Goal: Find specific page/section

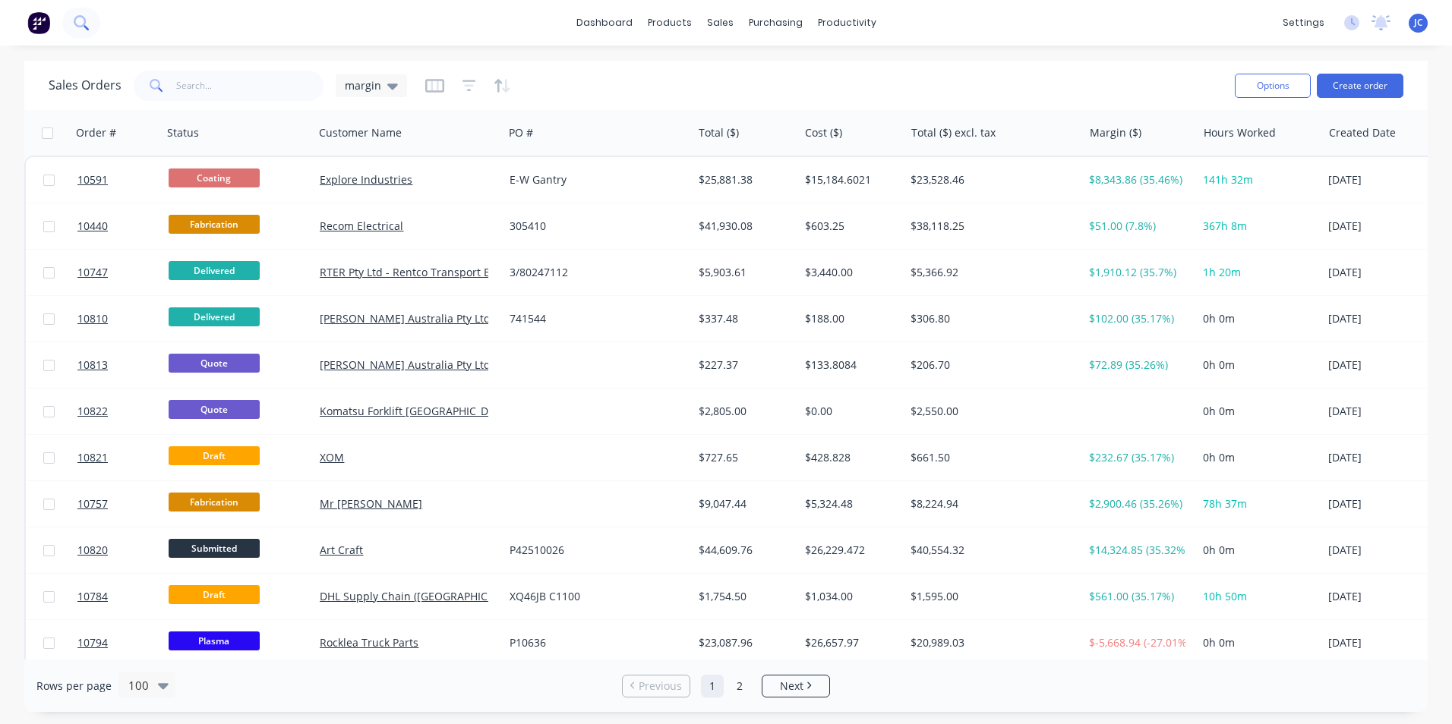
click at [79, 28] on icon at bounding box center [81, 22] width 14 height 14
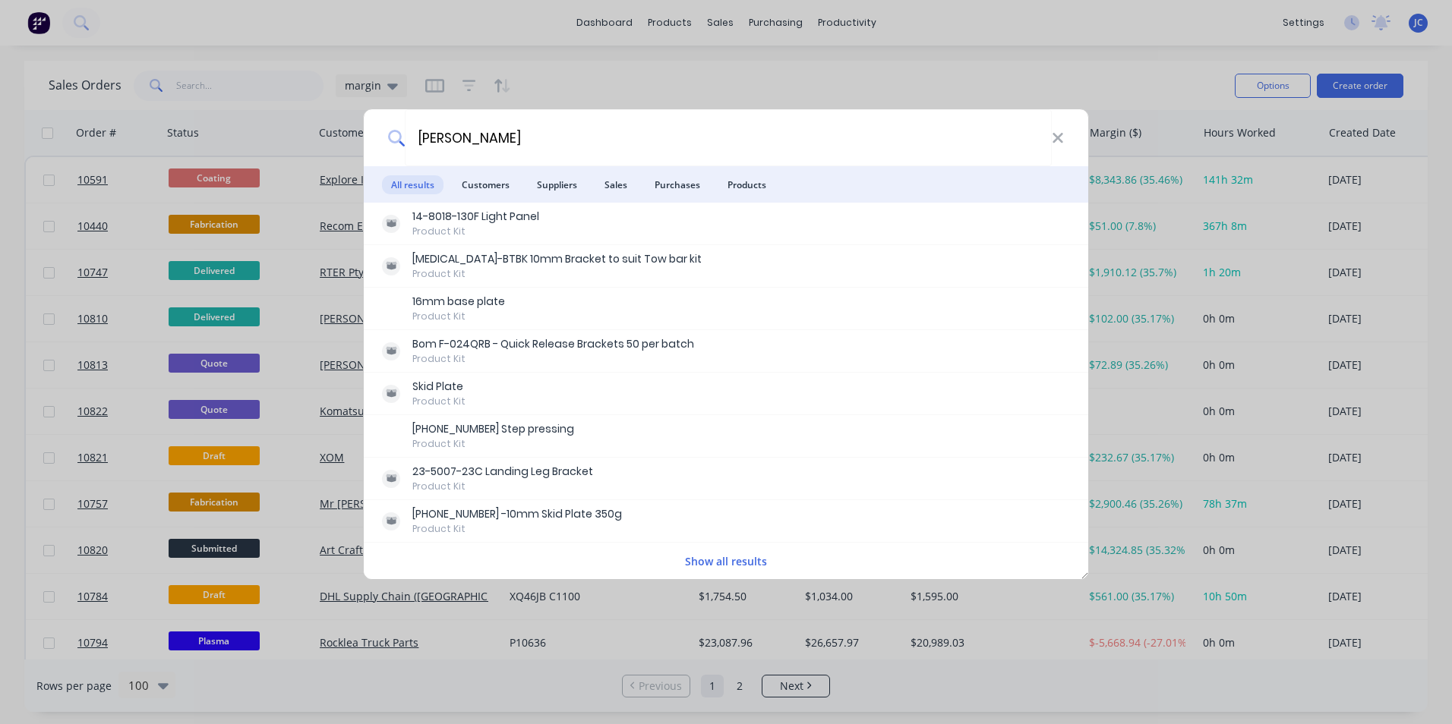
type input "[PERSON_NAME]"
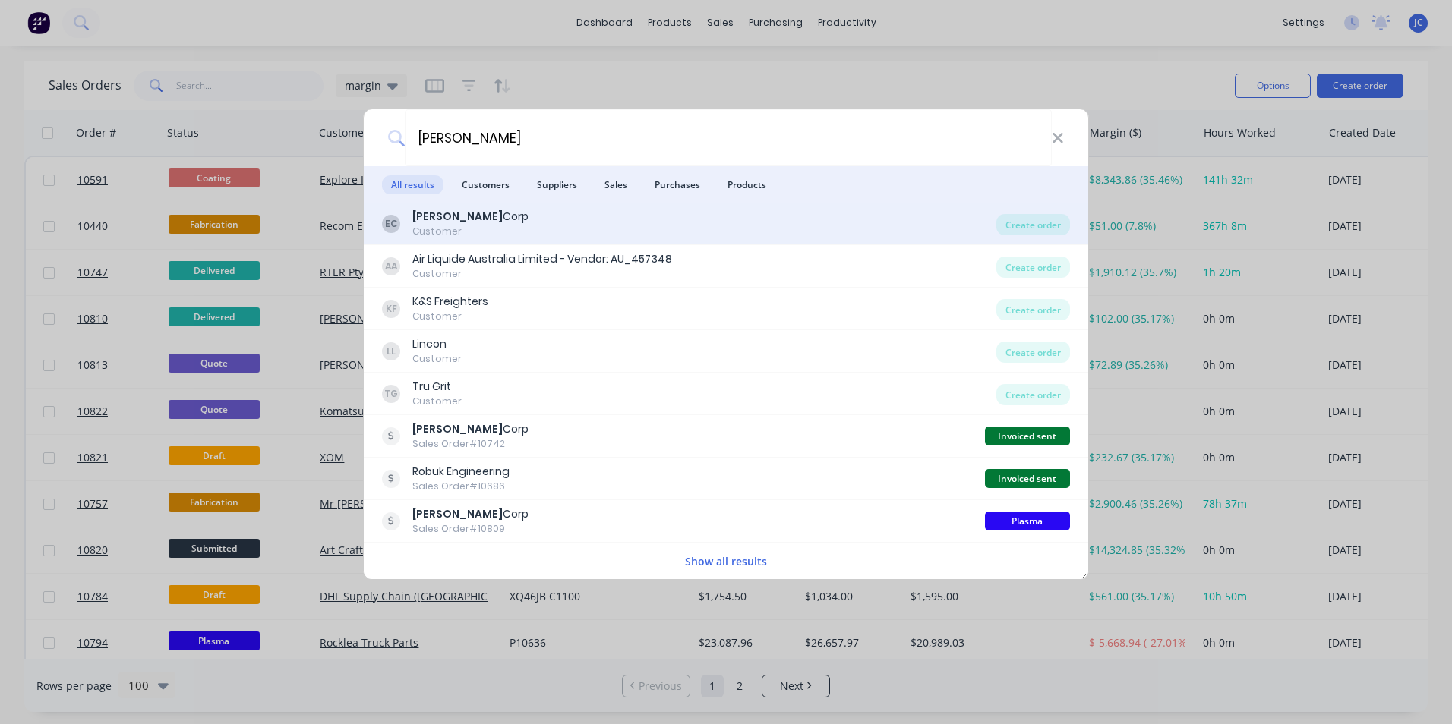
click at [660, 224] on div "EC Eli Corp Customer" at bounding box center [689, 224] width 614 height 30
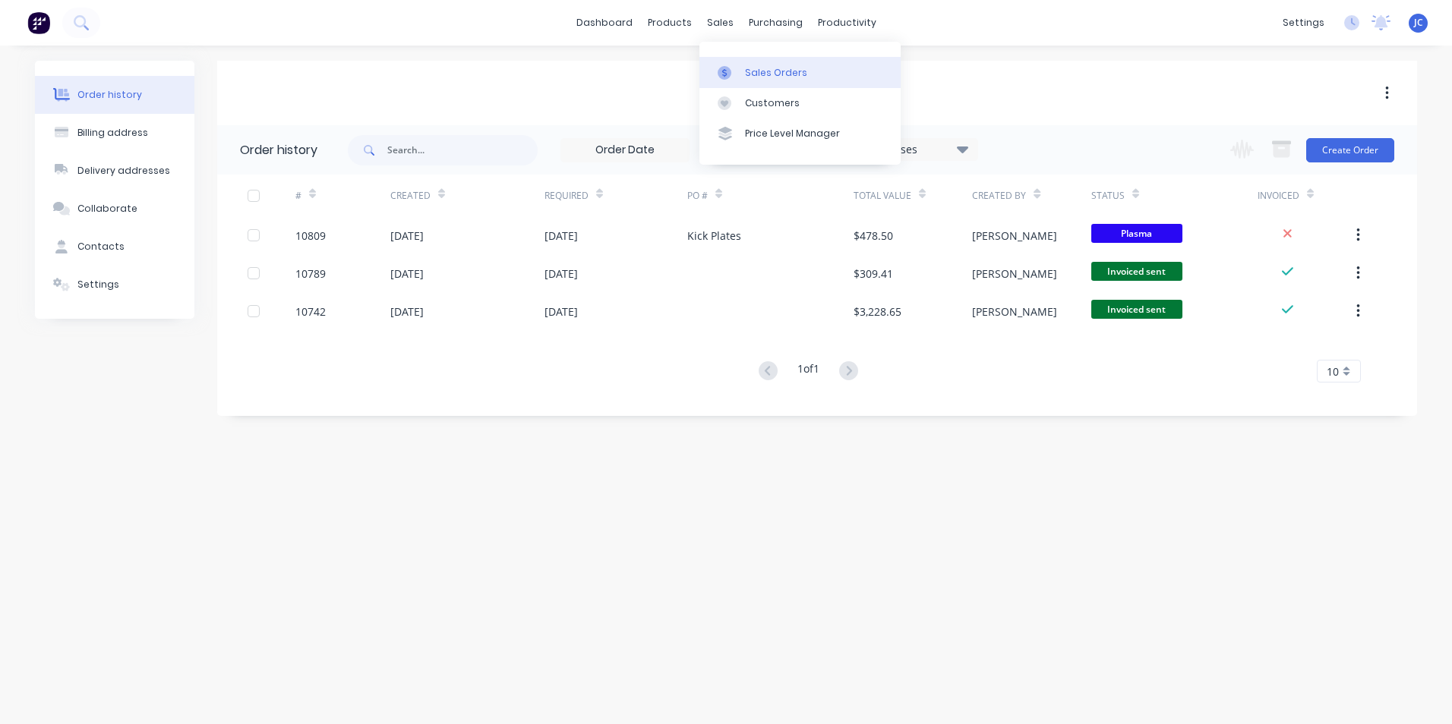
click at [761, 74] on div "Sales Orders" at bounding box center [776, 73] width 62 height 14
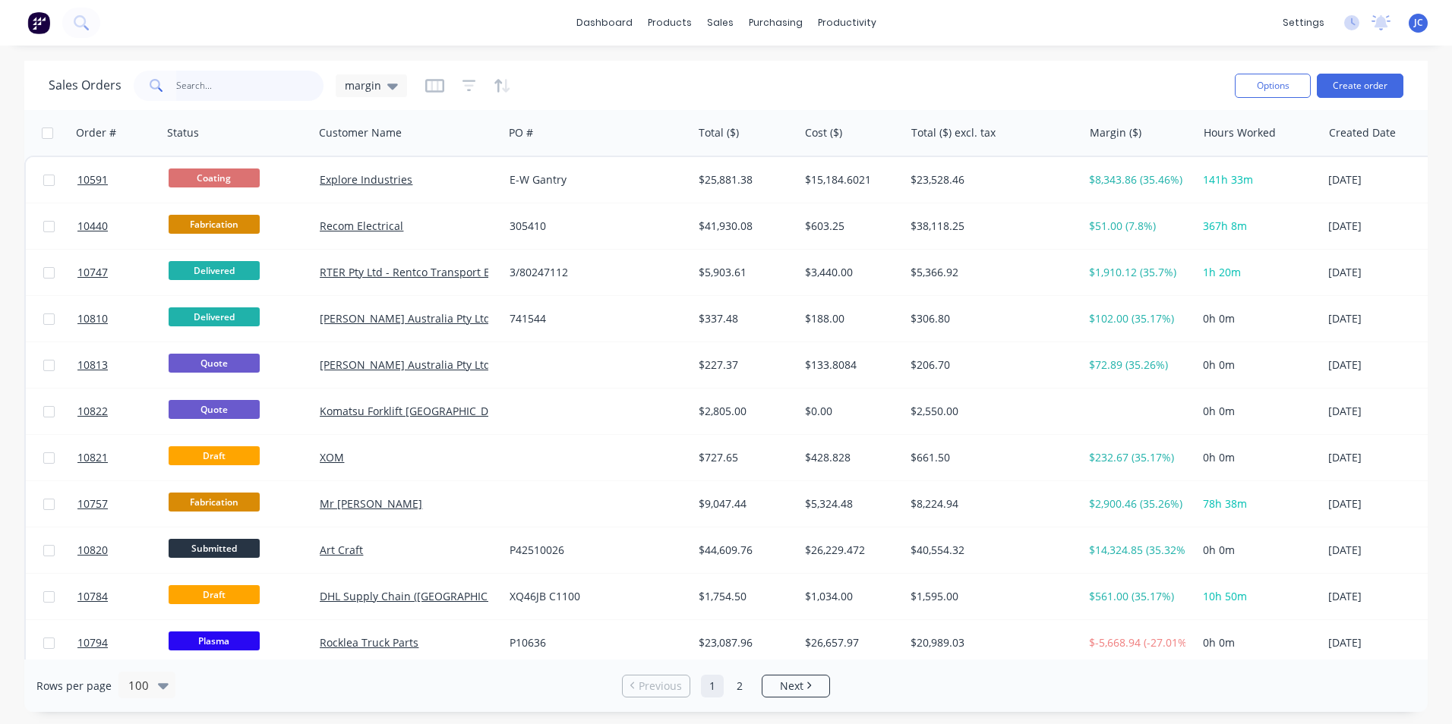
click at [210, 88] on input "text" at bounding box center [250, 86] width 148 height 30
type input "[PERSON_NAME]"
